Goal: Find specific page/section

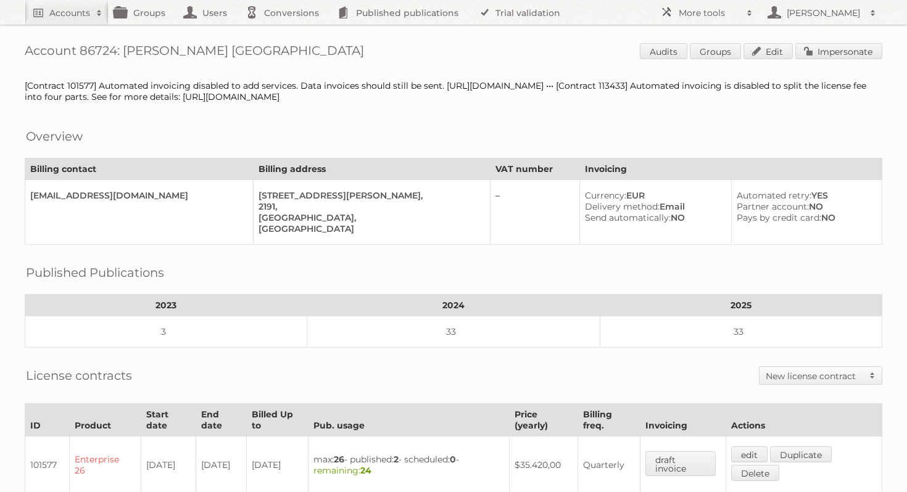
drag, startPoint x: 819, startPoint y: 96, endPoint x: 366, endPoint y: 99, distance: 452.9
click at [366, 99] on div "[Contract 101577] Automated invoicing disabled to add services. Data invoices s…" at bounding box center [454, 91] width 858 height 22
copy div "https://app.asana.com/1/11178336824504/task/1210079094138810/comment/1210169111…"
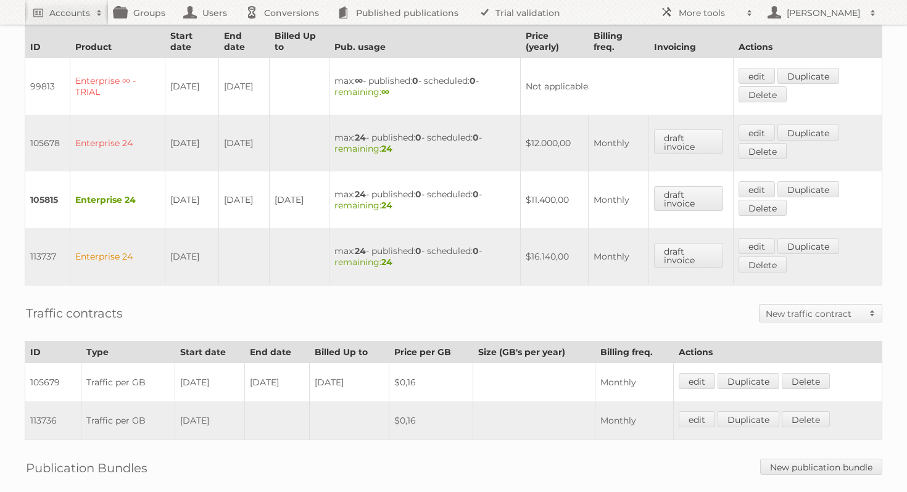
scroll to position [529, 0]
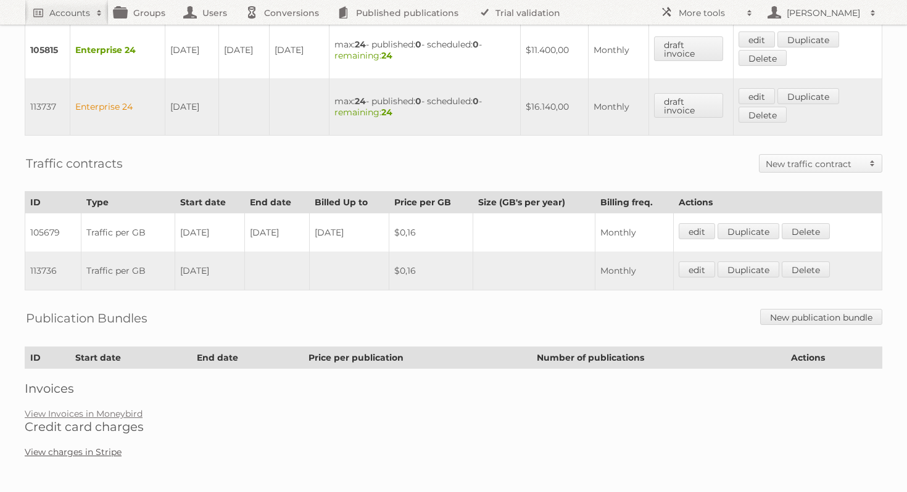
click at [59, 447] on link "View charges in Stripe" at bounding box center [73, 452] width 97 height 11
